Goal: Navigation & Orientation: Find specific page/section

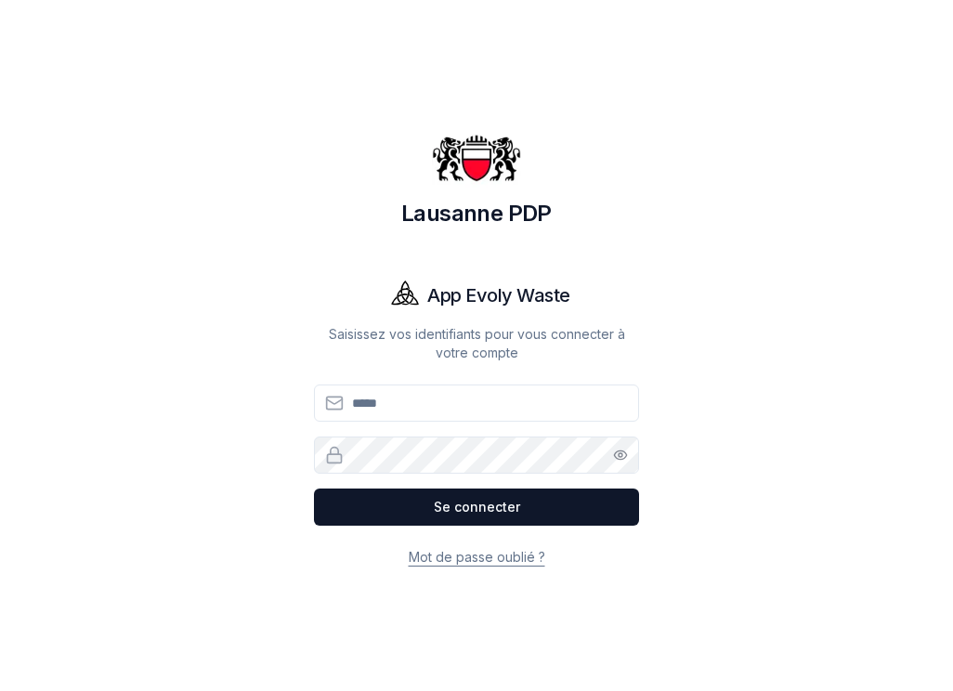
drag, startPoint x: 422, startPoint y: 419, endPoint x: 416, endPoint y: 405, distance: 15.0
click at [420, 414] on input "Email" at bounding box center [476, 403] width 325 height 37
type input "**********"
click at [314, 489] on button "Se connecter" at bounding box center [476, 507] width 325 height 37
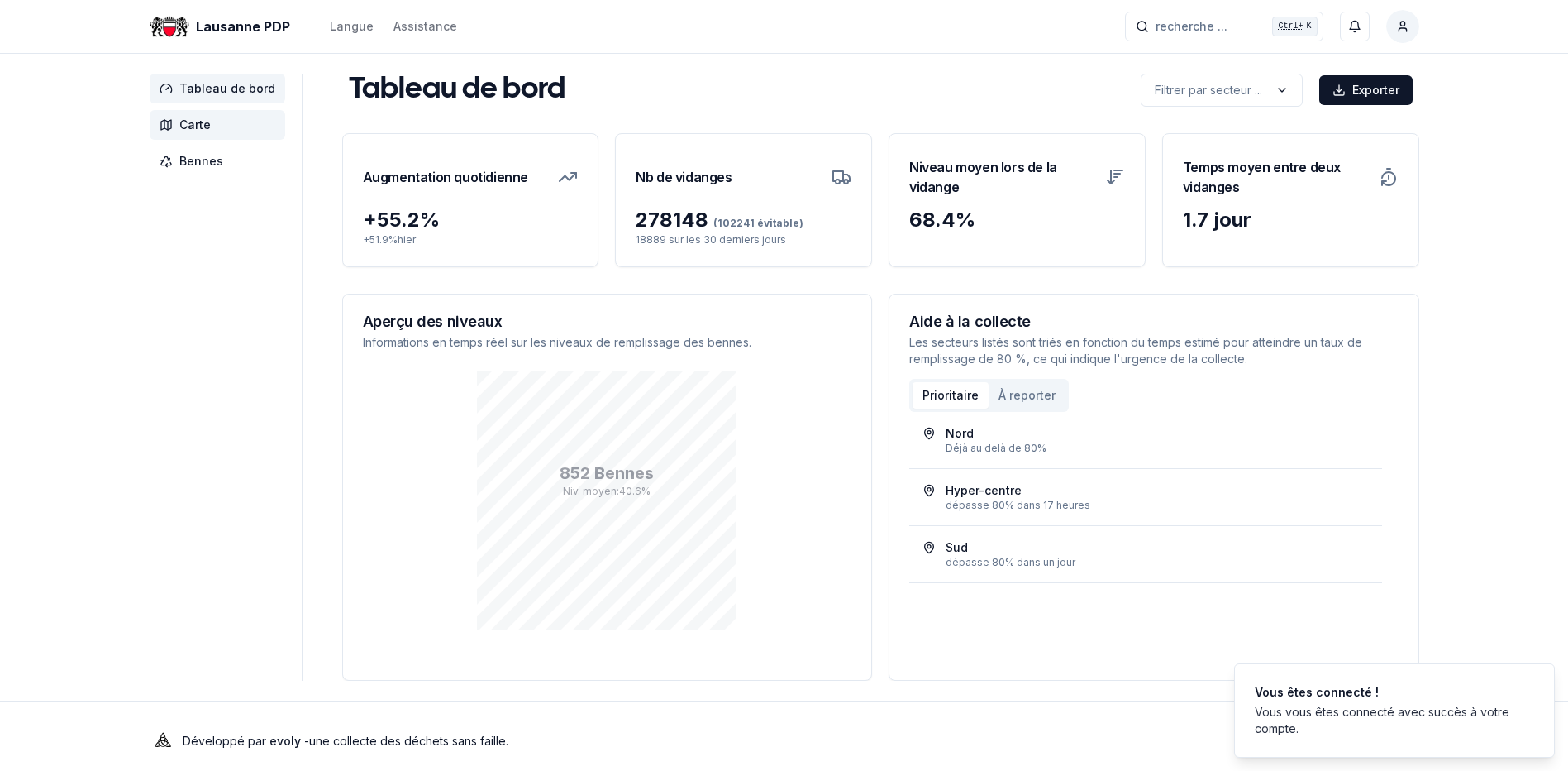
click at [201, 128] on span "Carte" at bounding box center [195, 125] width 31 height 17
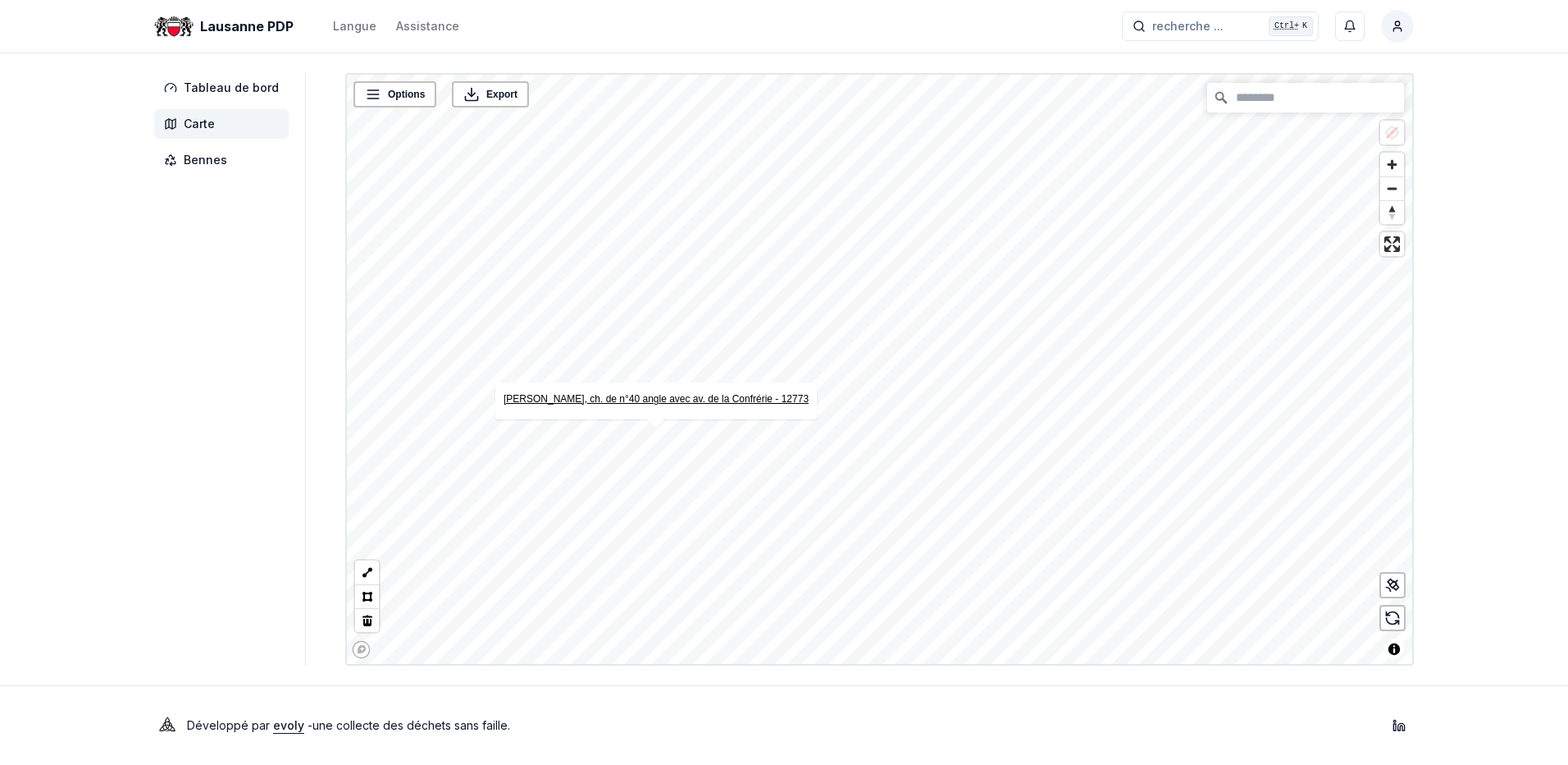
click at [638, 401] on link "Renens, ch. de n°40 angle avec av. de la Confrérie - 12773" at bounding box center [656, 398] width 305 height 11
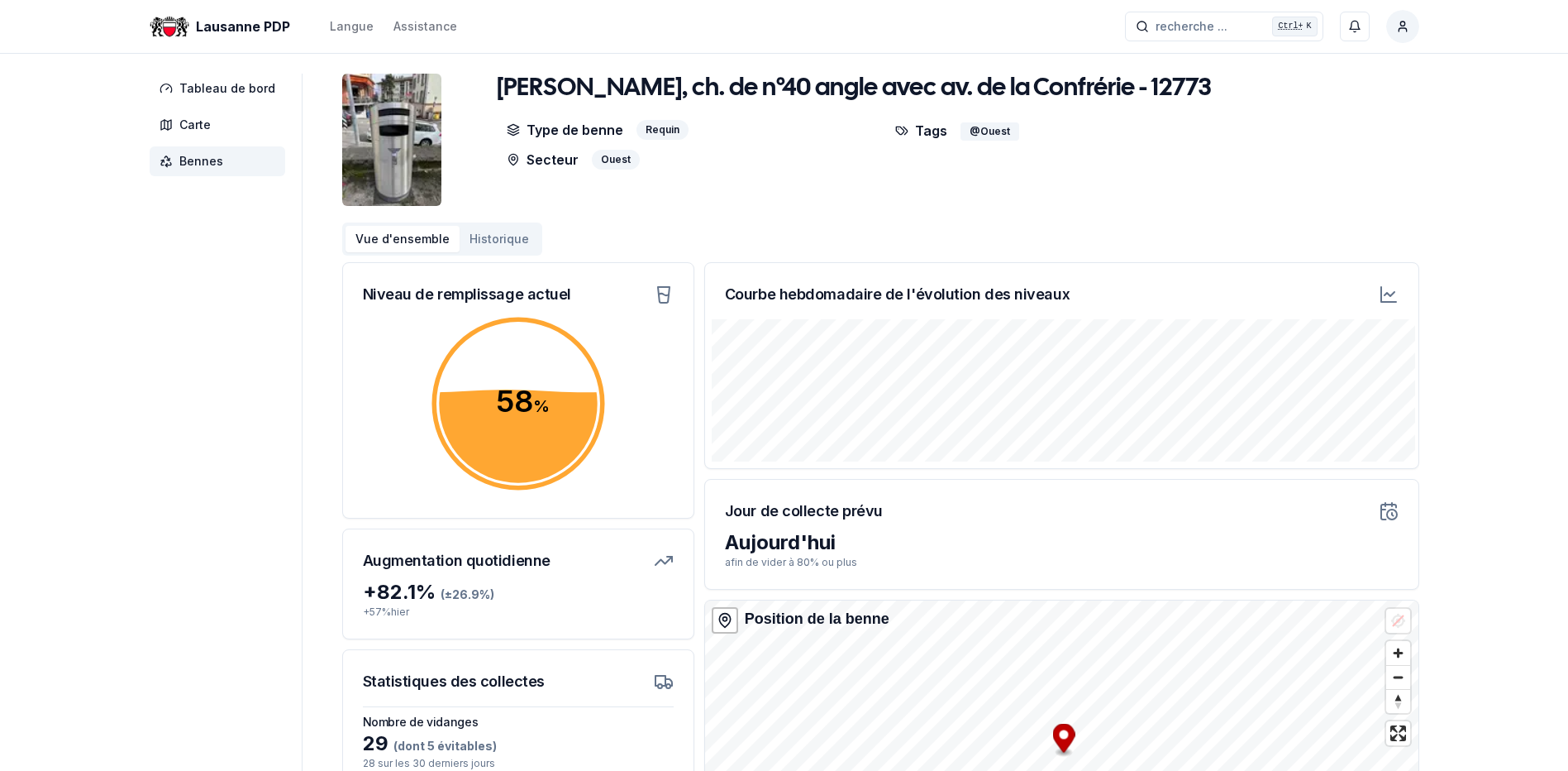
click at [482, 242] on button "Historique" at bounding box center [498, 239] width 79 height 27
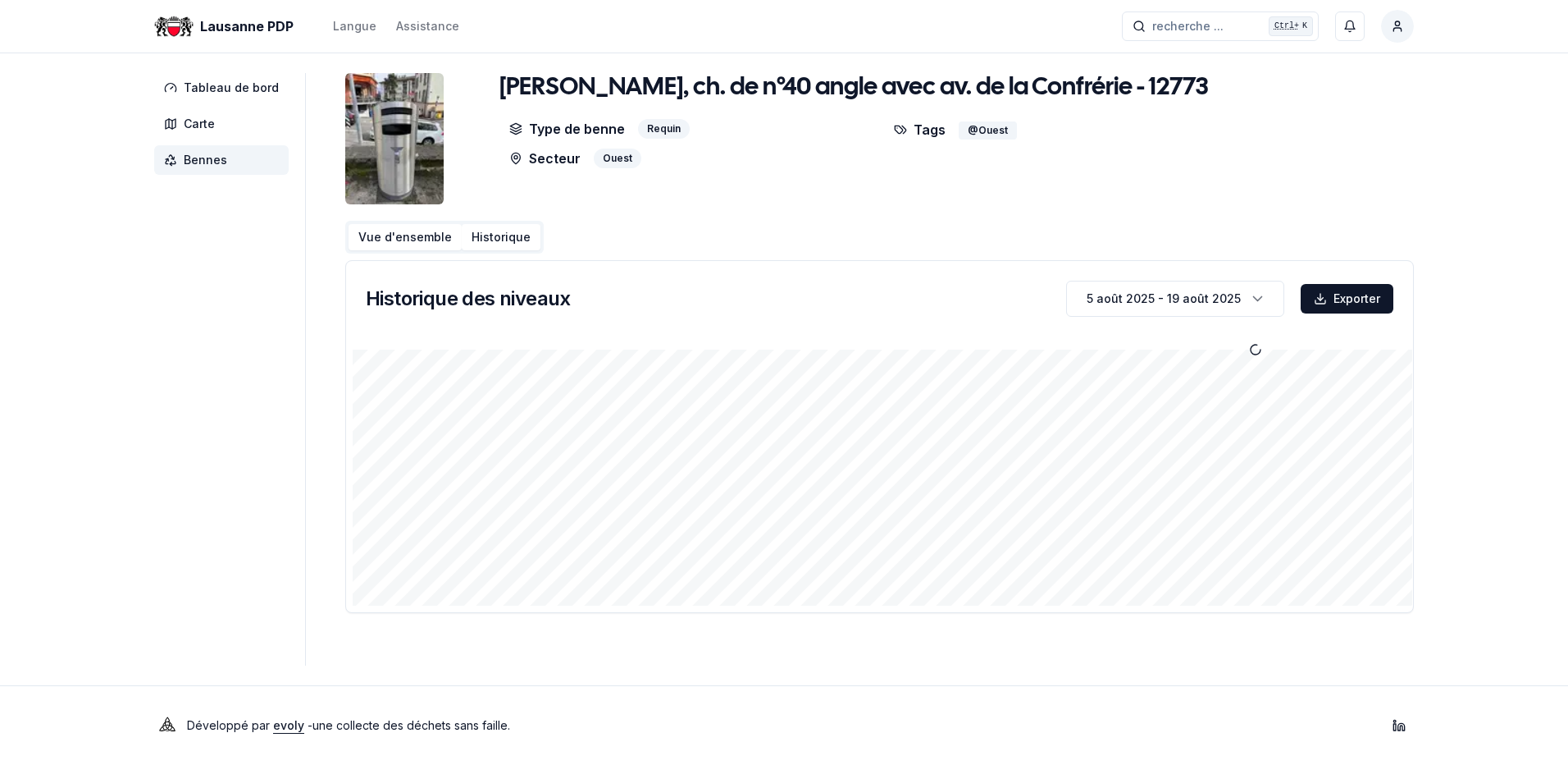
click at [392, 239] on button "Vue d'ensemble" at bounding box center [405, 238] width 113 height 27
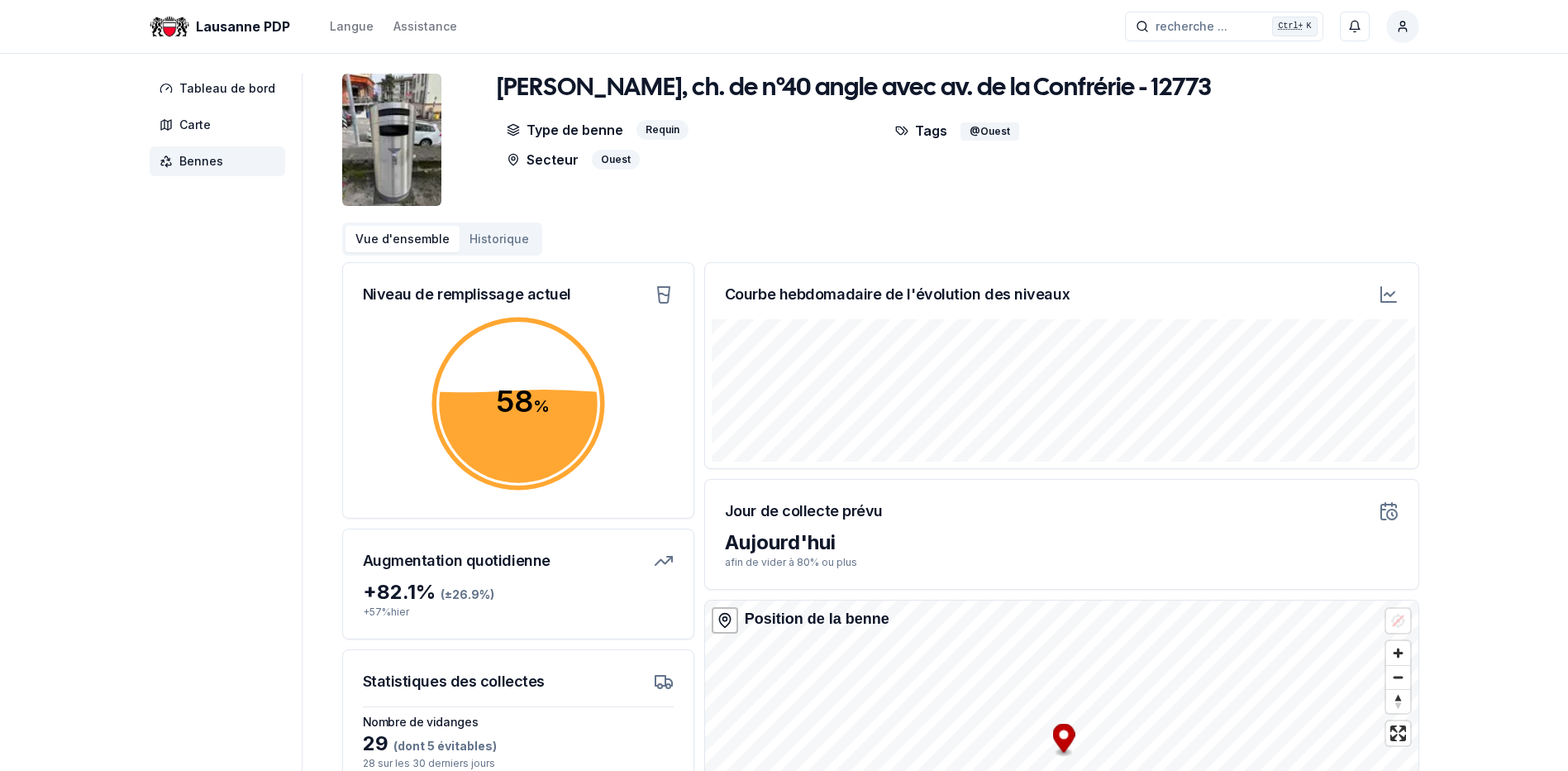
click at [909, 165] on div "Tags @Ouest" at bounding box center [1074, 145] width 378 height 50
click at [910, 165] on div "Tags @Ouest" at bounding box center [1074, 145] width 378 height 50
click at [910, 164] on div "Tags @Ouest" at bounding box center [1074, 145] width 378 height 50
click at [911, 164] on div "Tags @Ouest" at bounding box center [1074, 145] width 378 height 50
click at [912, 164] on div "Tags @Ouest" at bounding box center [1074, 145] width 378 height 50
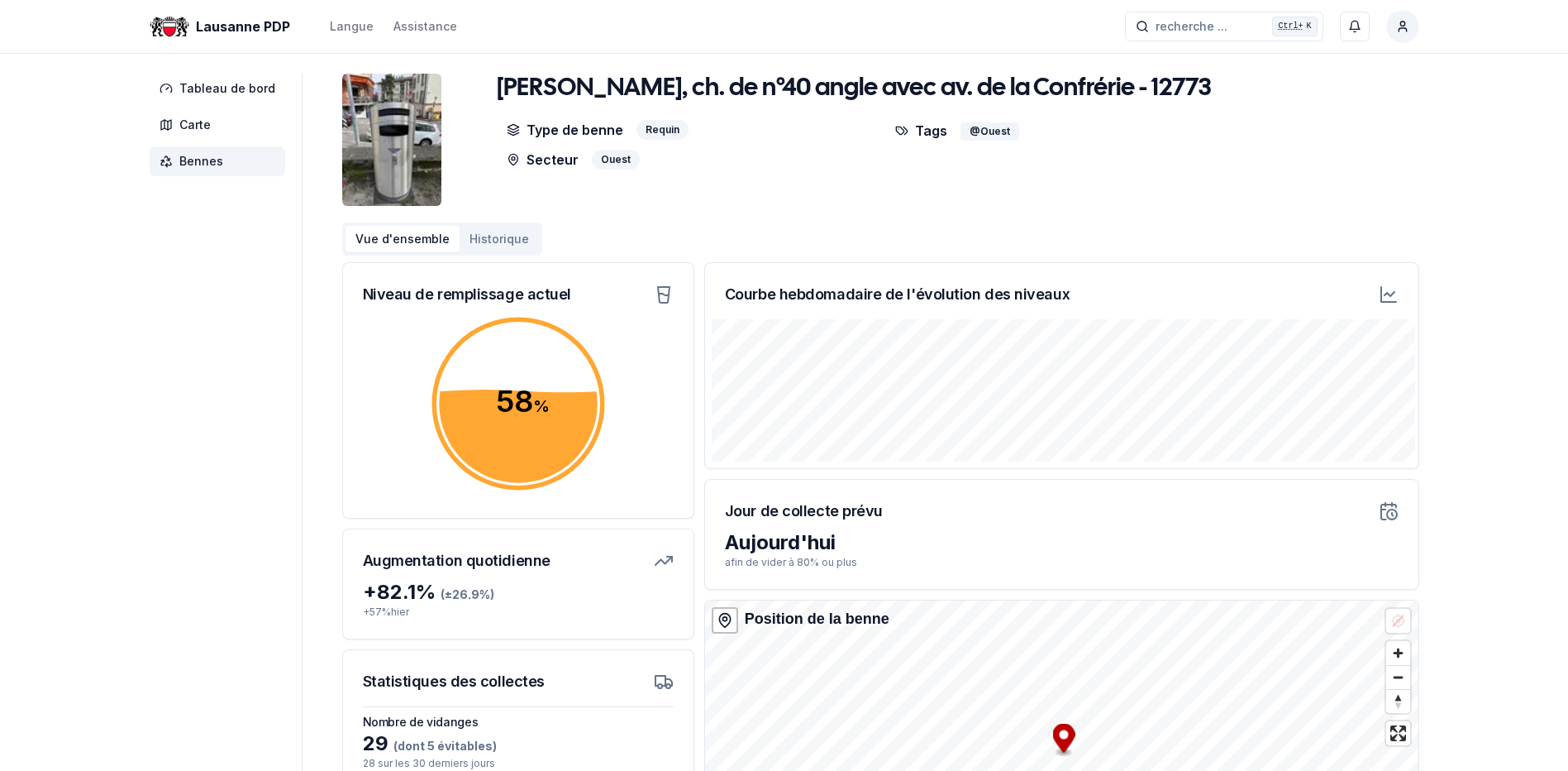
drag, startPoint x: 912, startPoint y: 164, endPoint x: 1092, endPoint y: 116, distance: 186.3
click at [1092, 116] on div "Renens, ch. de n°40 angle avec av. de la Confrérie - 12773 Type de benne Requin…" at bounding box center [879, 122] width 766 height 96
click at [193, 160] on span "Bennes" at bounding box center [201, 161] width 44 height 17
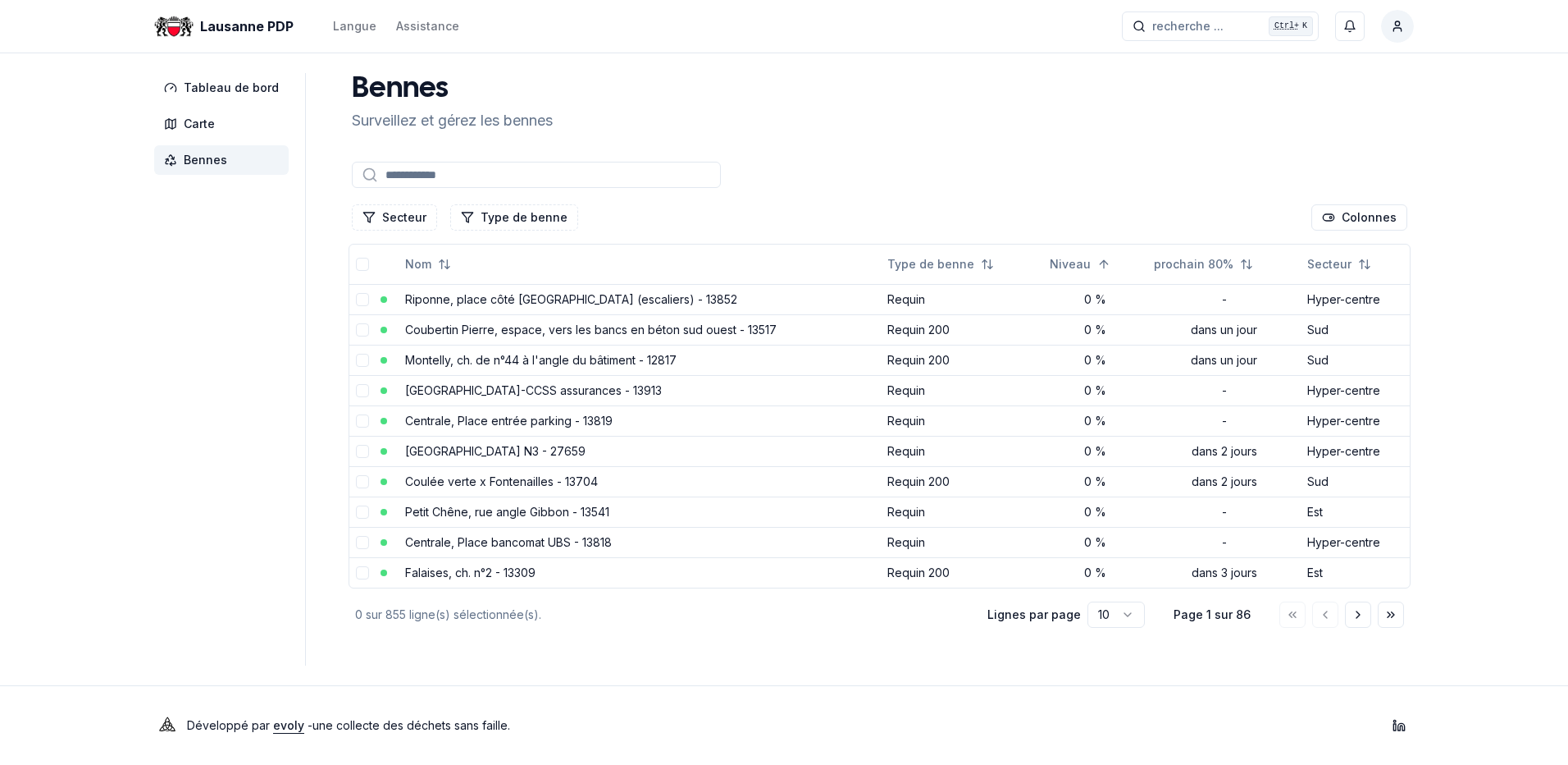
click at [417, 178] on input at bounding box center [536, 175] width 369 height 27
click at [1362, 221] on html "Lausanne PDP Langue Assistance recherche ... recherche ... Ctrl+ K Baumgartner …" at bounding box center [784, 382] width 1568 height 765
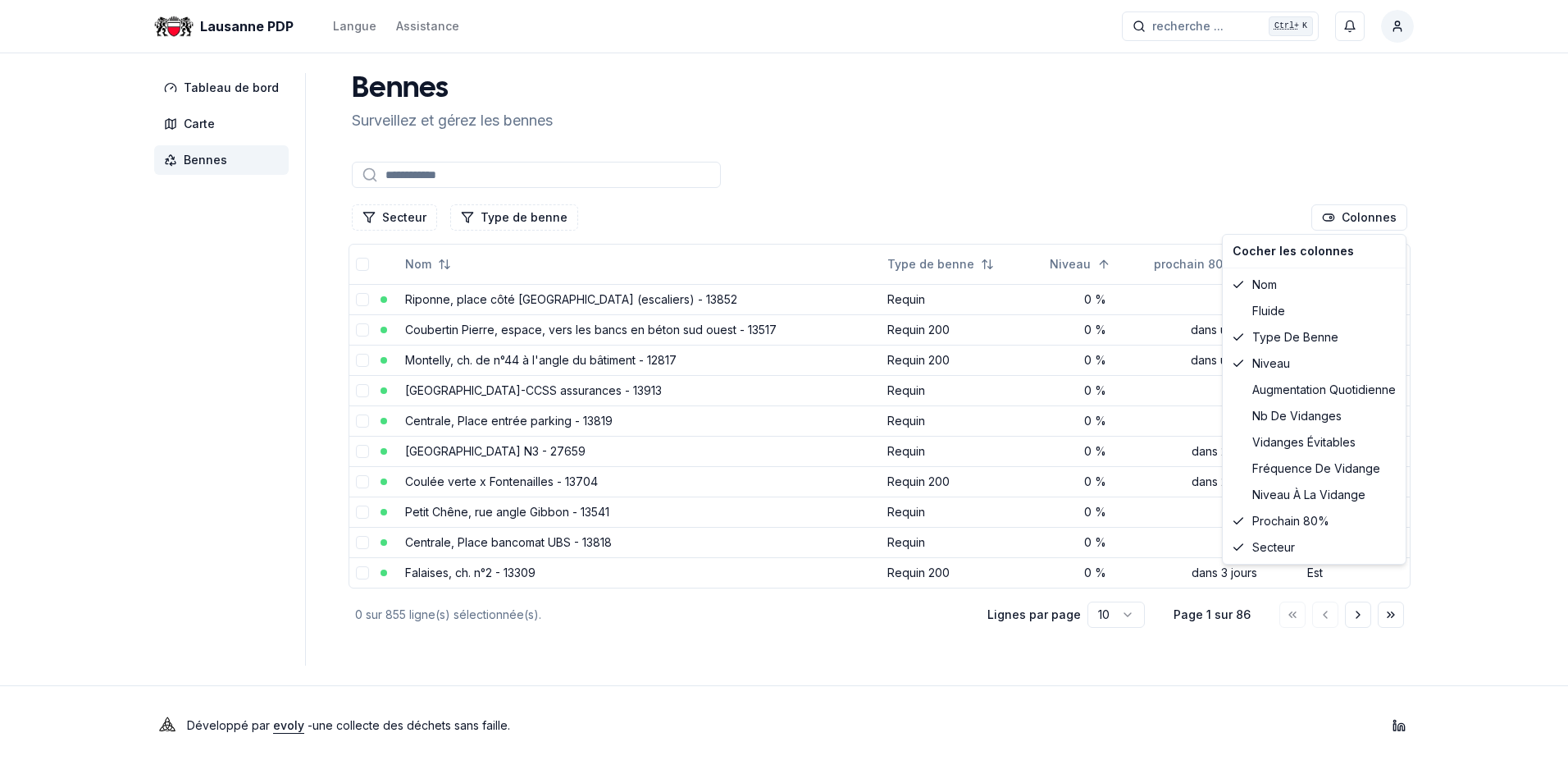
drag, startPoint x: 1240, startPoint y: 201, endPoint x: 1270, endPoint y: 197, distance: 30.3
click at [1240, 197] on html "Lausanne PDP Langue Assistance recherche ... recherche ... Ctrl+ K Baumgartner …" at bounding box center [784, 382] width 1568 height 765
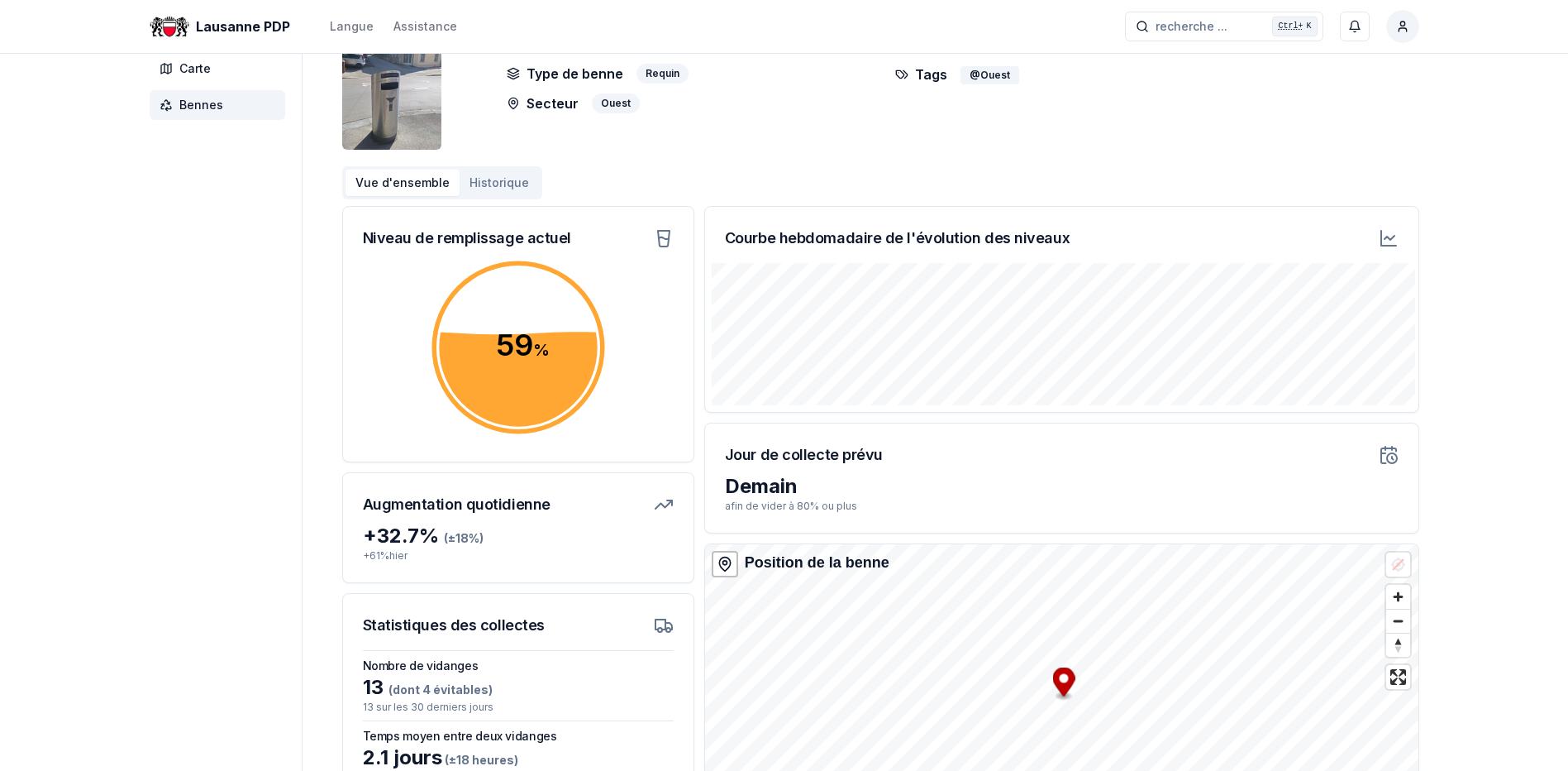
scroll to position [166, 0]
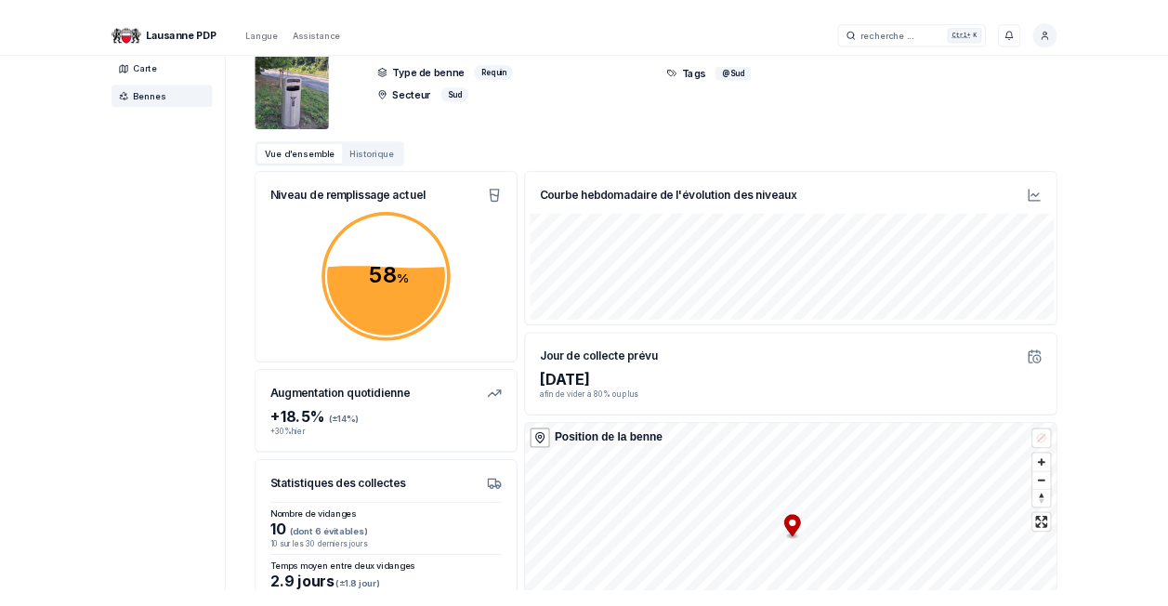
scroll to position [93, 0]
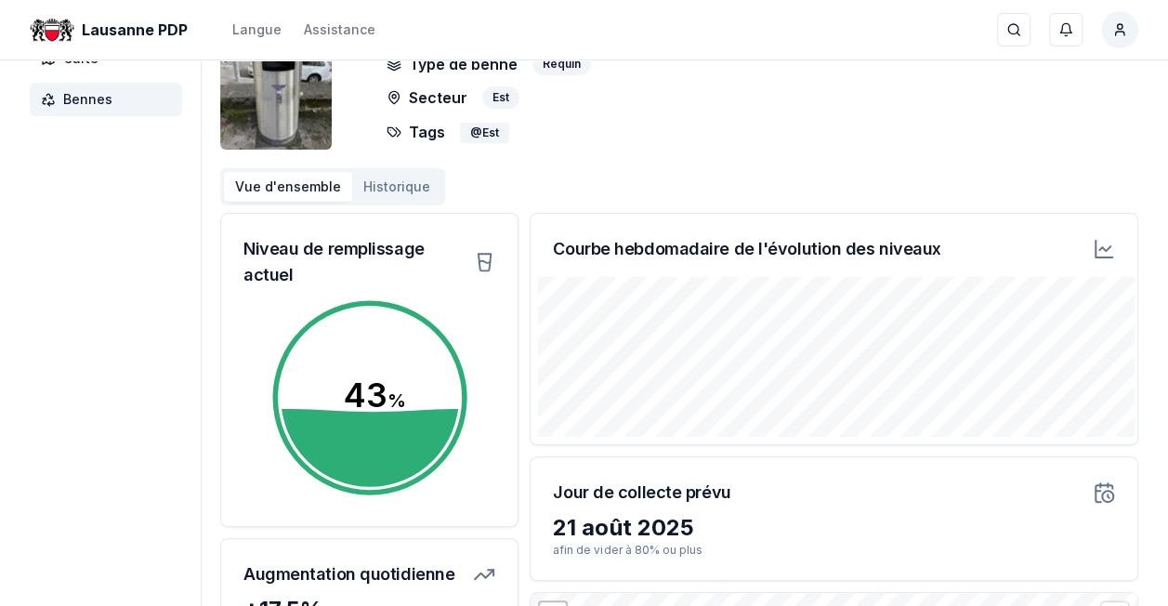
scroll to position [372, 0]
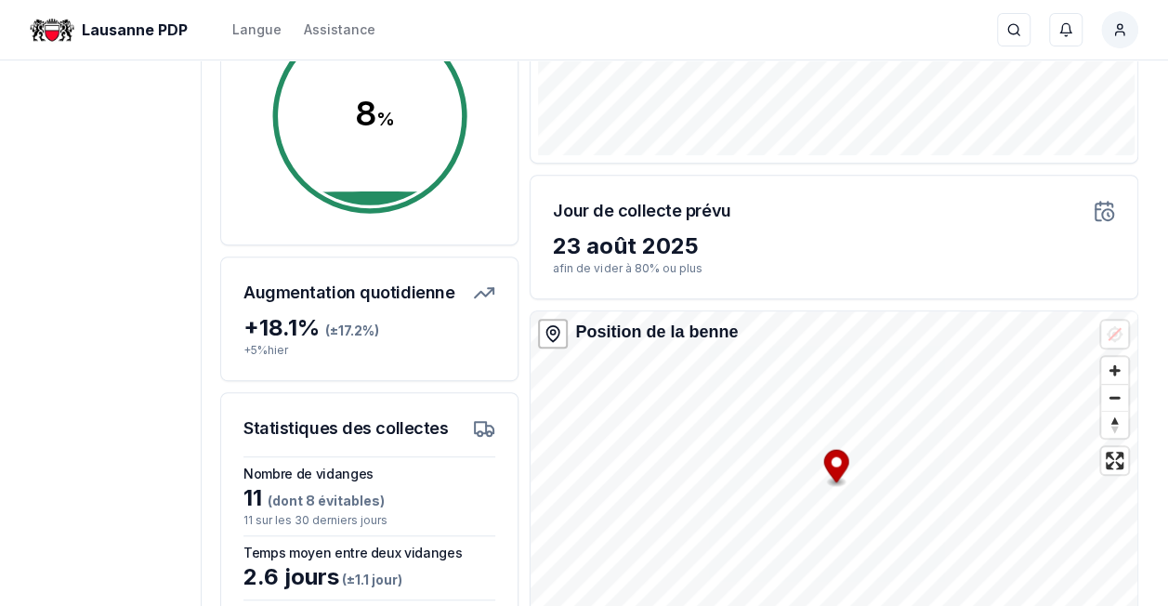
scroll to position [464, 0]
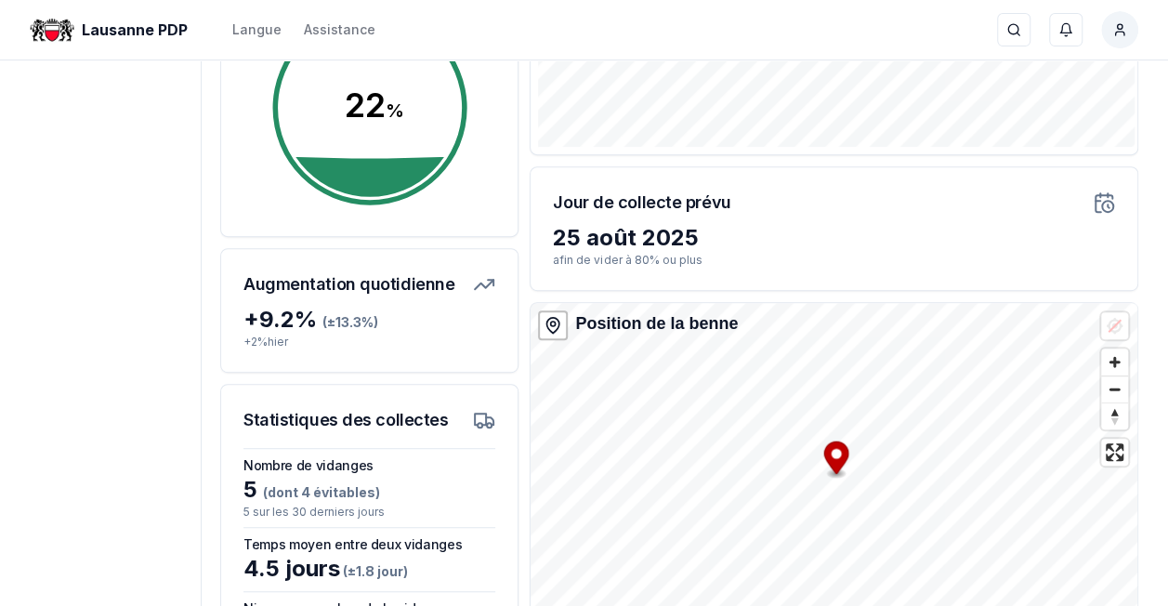
scroll to position [520, 0]
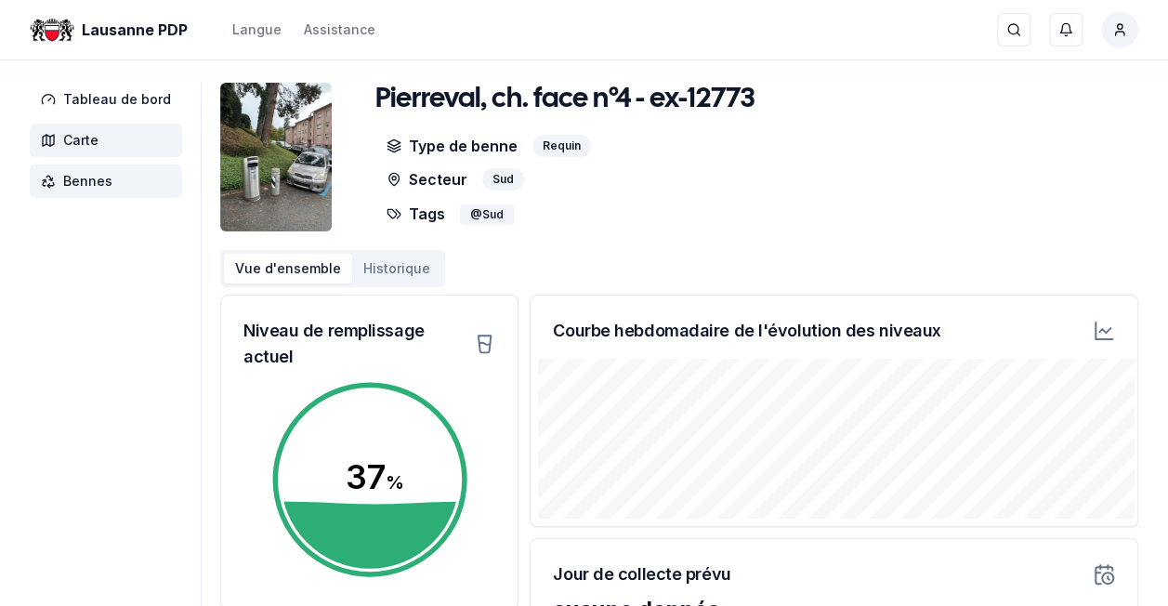
click at [81, 136] on span "Carte" at bounding box center [80, 140] width 35 height 19
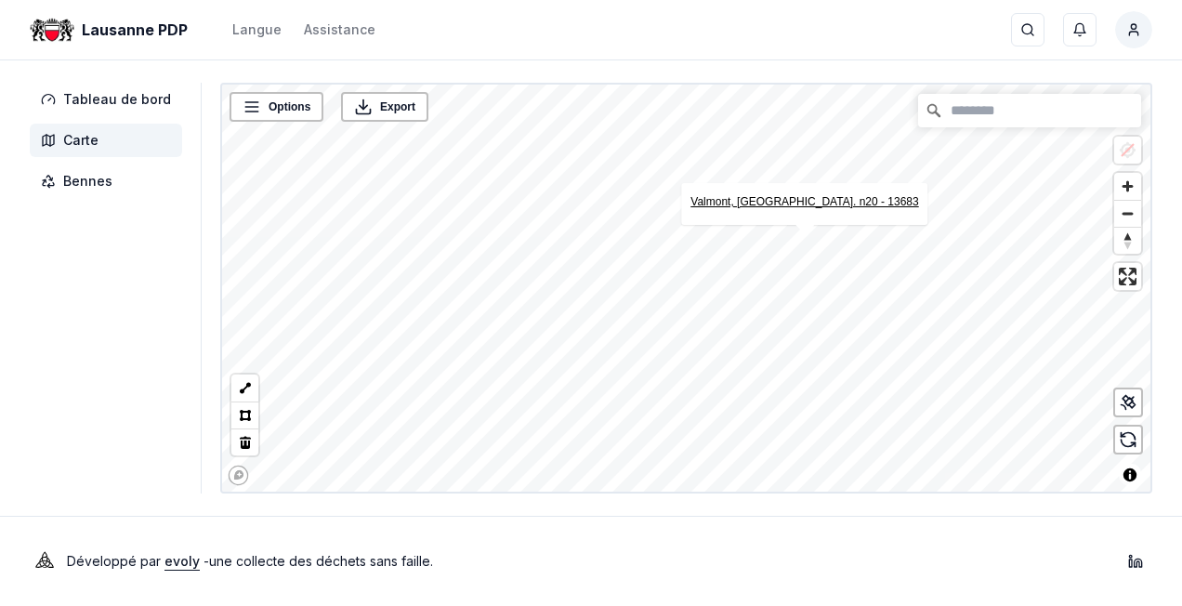
click at [816, 205] on link "Valmont, av. n20 - 13683" at bounding box center [804, 201] width 228 height 13
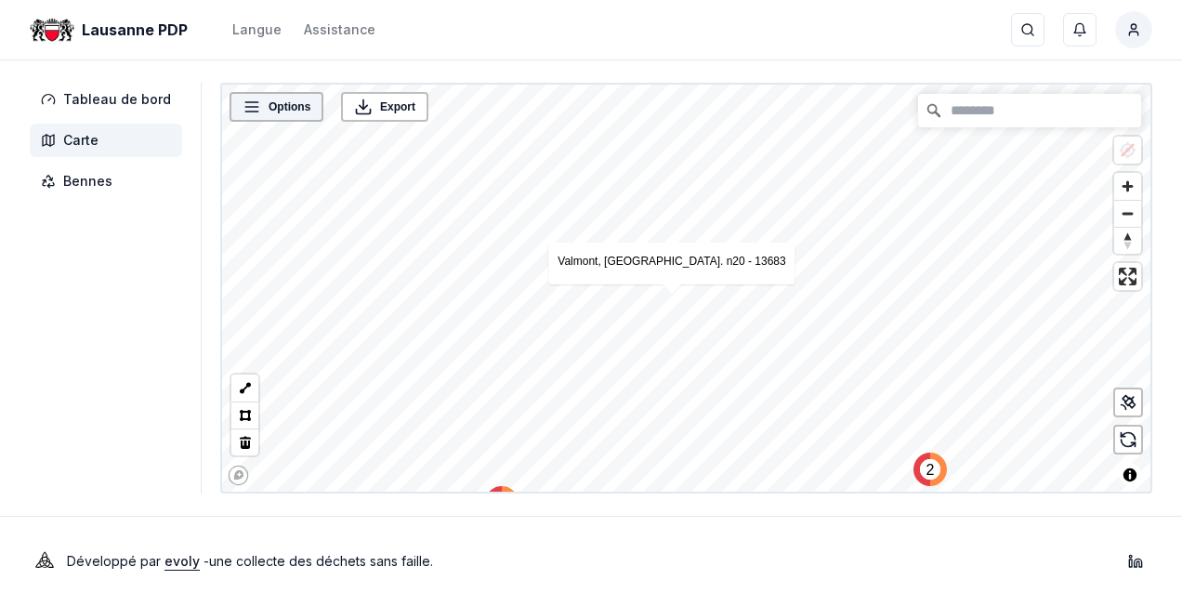
click at [254, 120] on div "Options" at bounding box center [276, 107] width 94 height 30
click at [273, 111] on span "Options" at bounding box center [289, 107] width 42 height 19
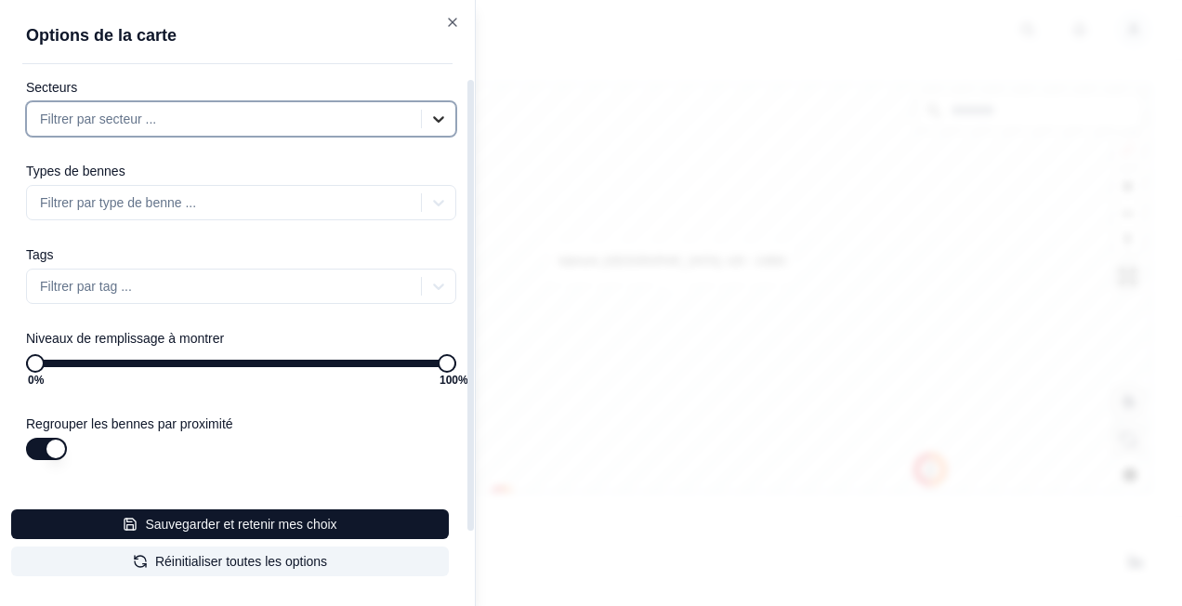
click at [441, 113] on icon at bounding box center [438, 119] width 19 height 19
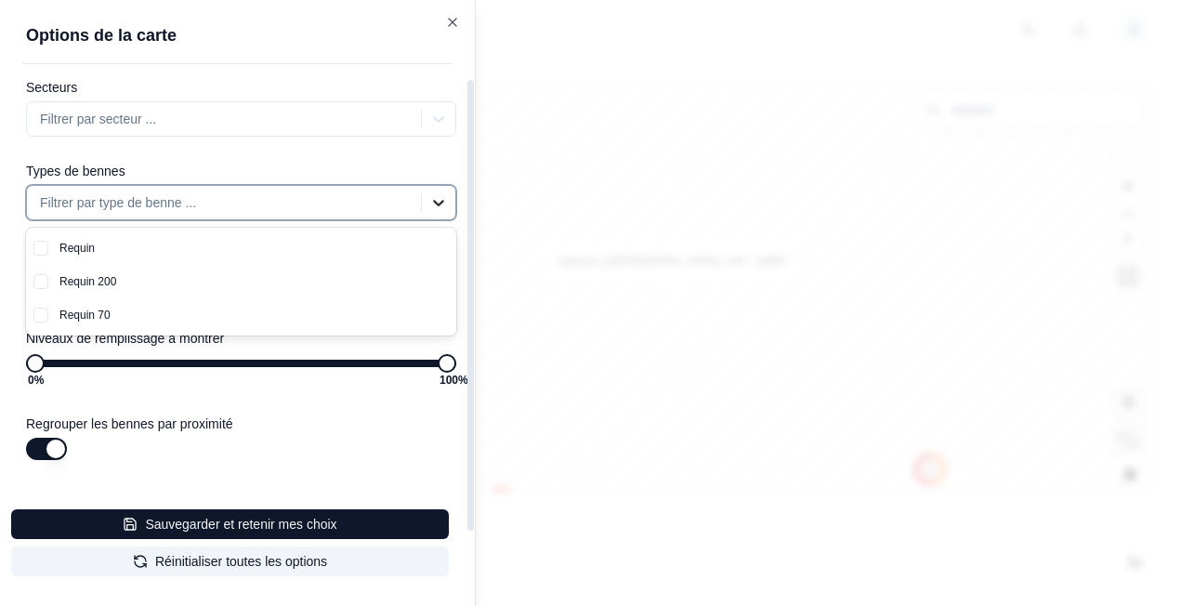
click at [437, 201] on icon at bounding box center [438, 202] width 19 height 19
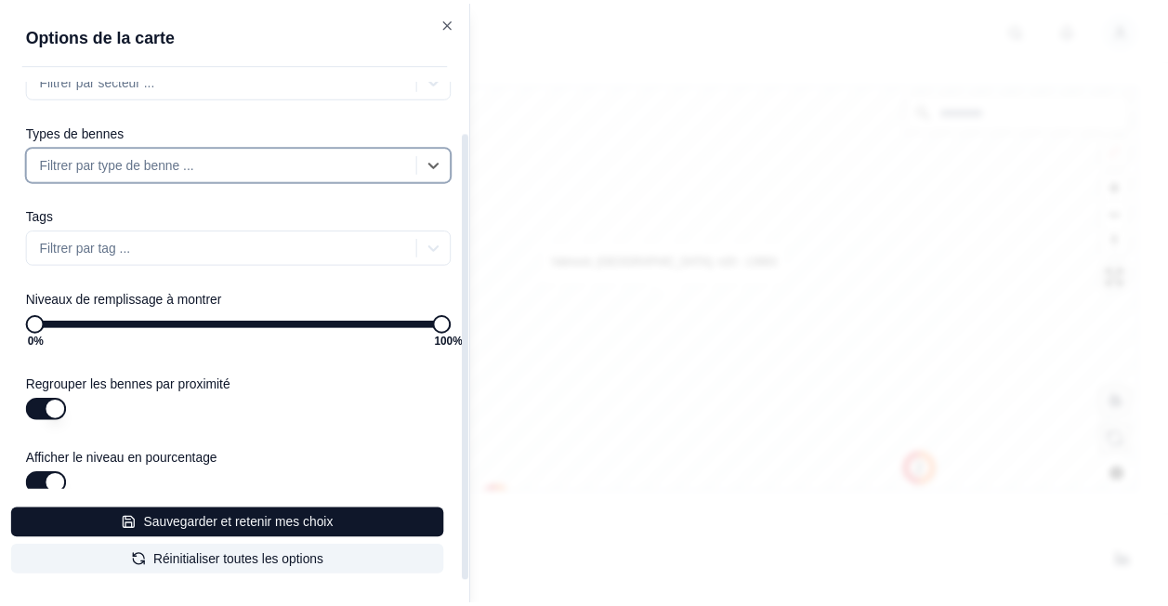
scroll to position [58, 0]
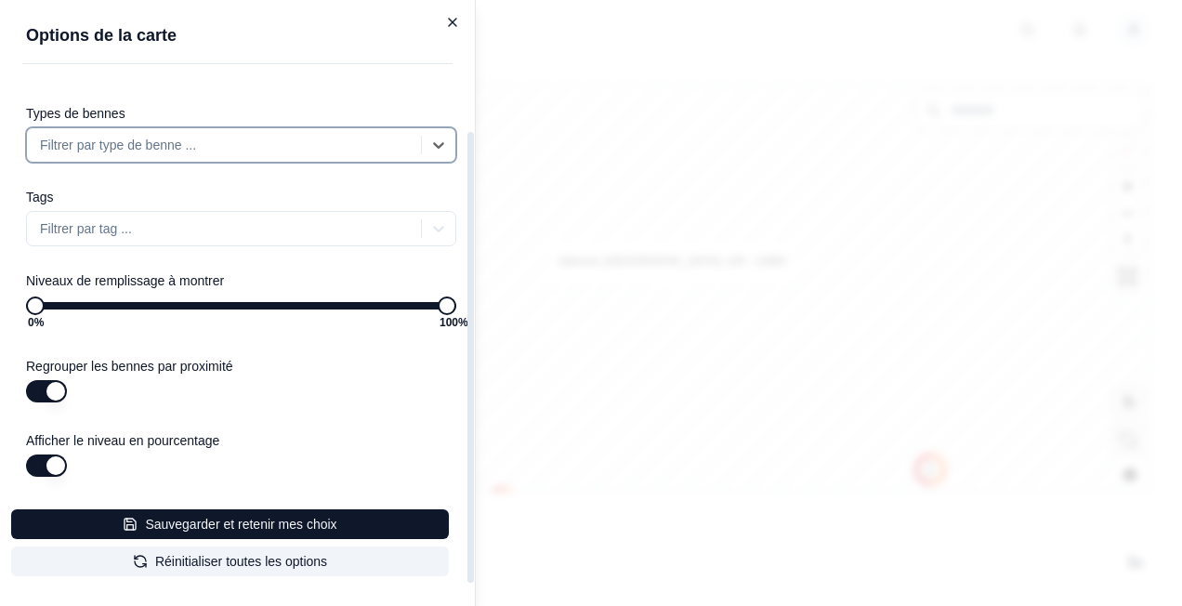
click at [451, 24] on icon "button" at bounding box center [452, 22] width 15 height 15
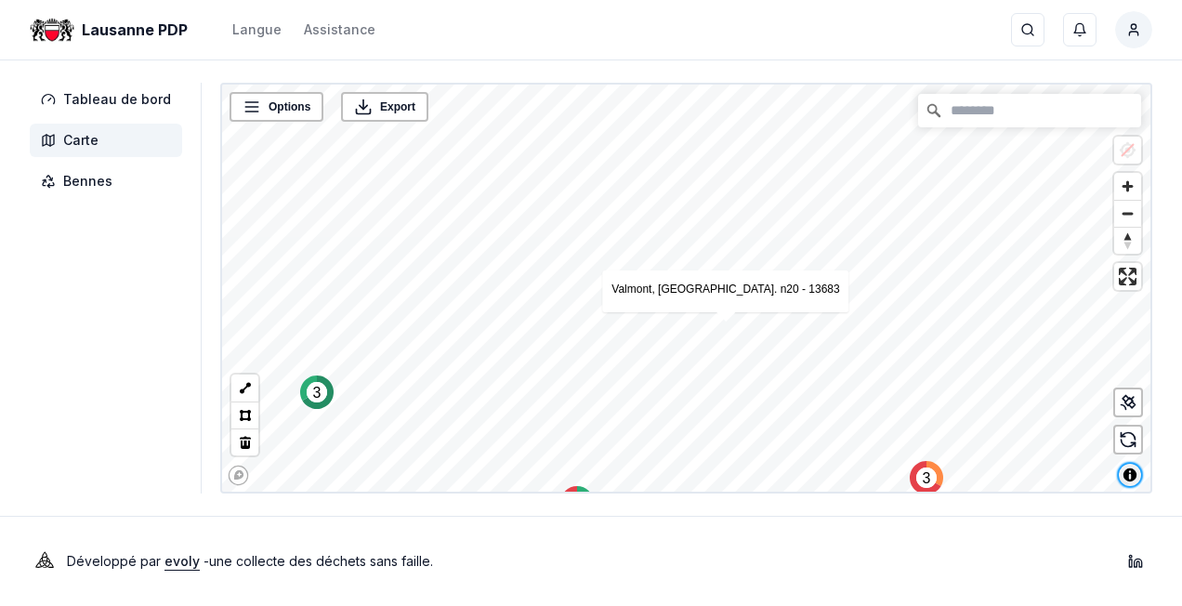
click at [1127, 477] on span "Toggle attribution" at bounding box center [1129, 475] width 22 height 22
click at [1130, 476] on span "Toggle attribution" at bounding box center [1129, 471] width 22 height 22
click at [1133, 477] on span "Toggle attribution" at bounding box center [1129, 475] width 22 height 22
click at [1133, 477] on span "Toggle attribution" at bounding box center [1129, 471] width 22 height 22
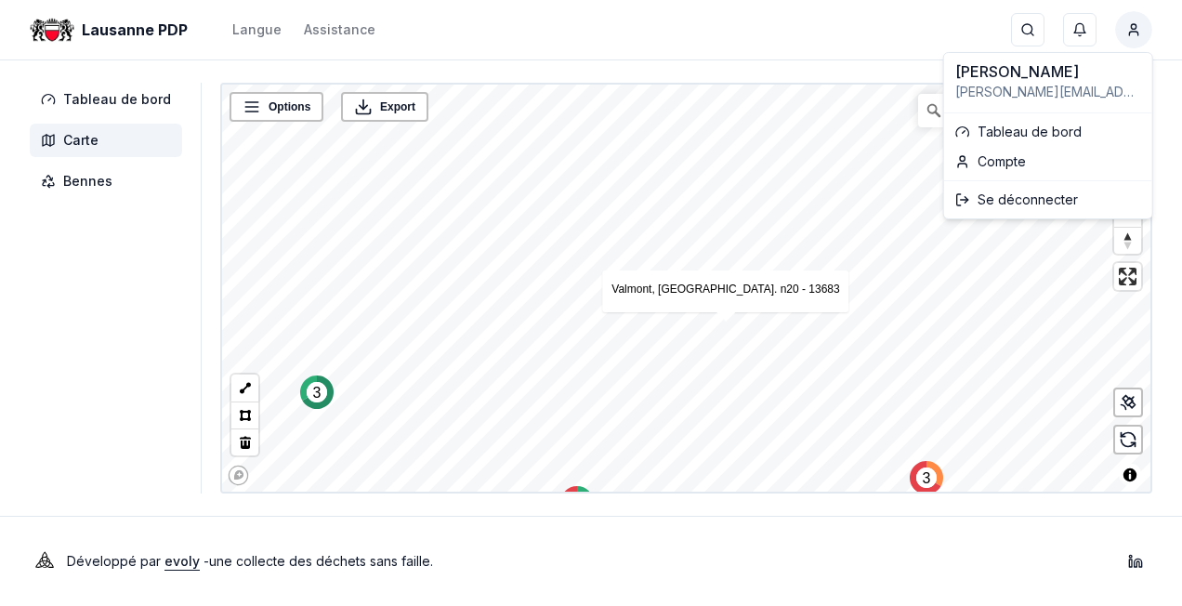
click at [1130, 32] on html "Lausanne PDP Langue Assistance recherche ... recherche ... Ctrl+ K Baumgartner …" at bounding box center [591, 303] width 1182 height 606
click at [1005, 136] on link "Tableau de bord" at bounding box center [1047, 132] width 201 height 30
